Goal: Transaction & Acquisition: Obtain resource

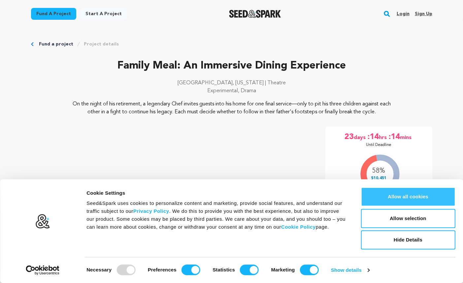
click at [425, 194] on button "Allow all cookies" at bounding box center [407, 196] width 94 height 19
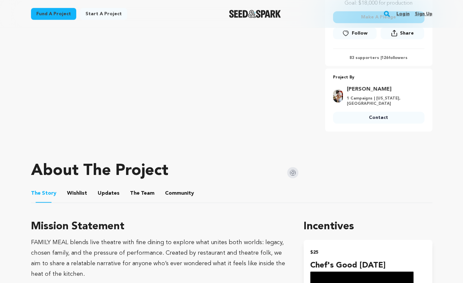
scroll to position [264, 0]
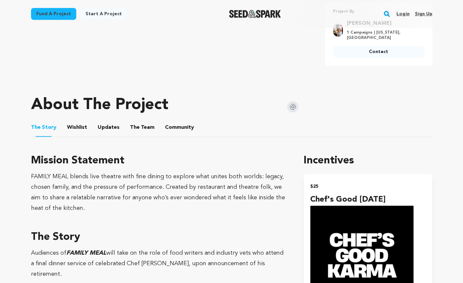
click at [73, 128] on button "Wishlist" at bounding box center [77, 129] width 16 height 16
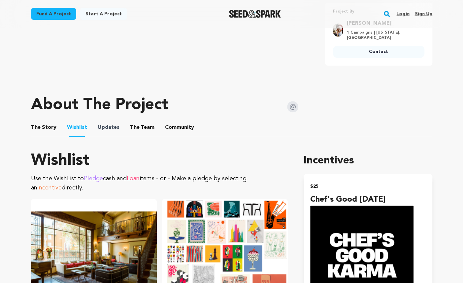
click at [98, 128] on span "Updates" at bounding box center [109, 128] width 22 height 8
click at [118, 128] on ul "The Story The Story Wishlist Wishlist Updates Updates The Team The Team Communi…" at bounding box center [231, 127] width 401 height 19
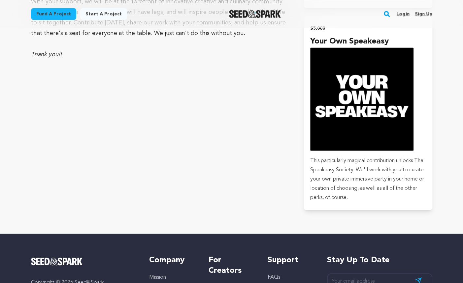
scroll to position [2077, 0]
